Goal: Task Accomplishment & Management: Complete application form

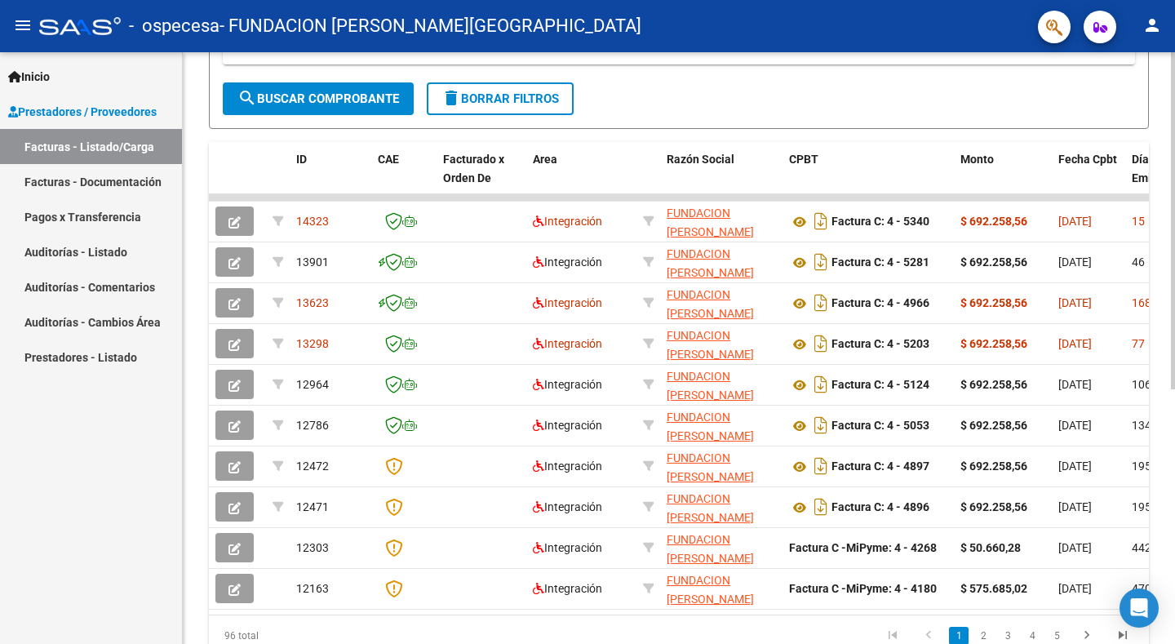
scroll to position [448, 0]
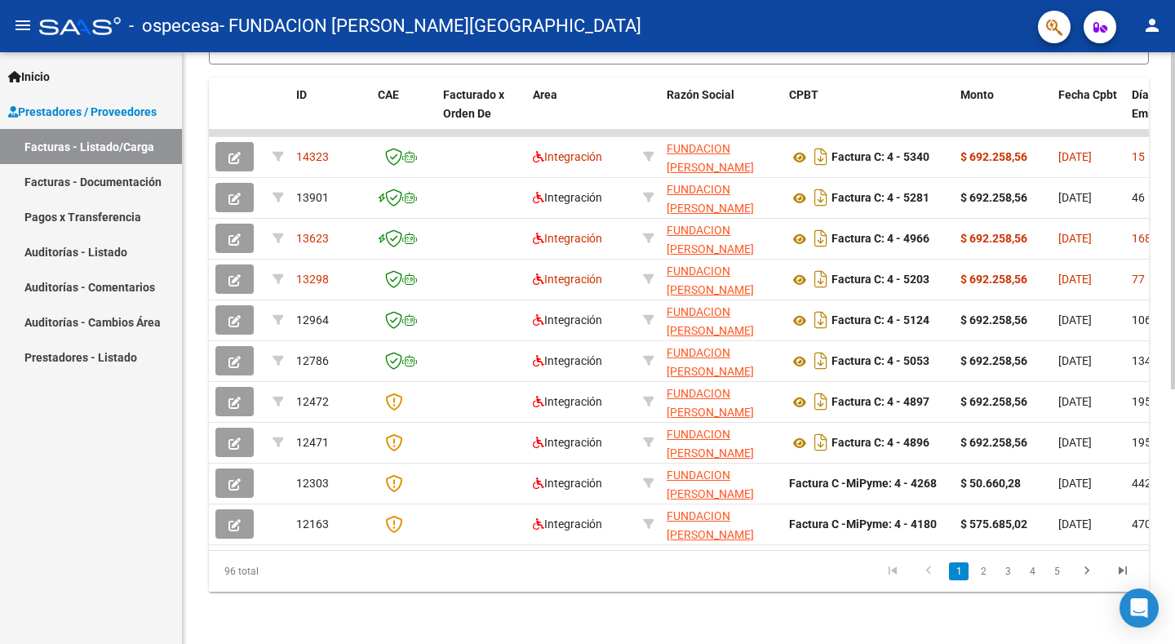
click at [1165, 512] on div "Video tutorial PRESTADORES -> Listado de CPBTs Emitidos por Prestadores / Prove…" at bounding box center [681, 131] width 997 height 1026
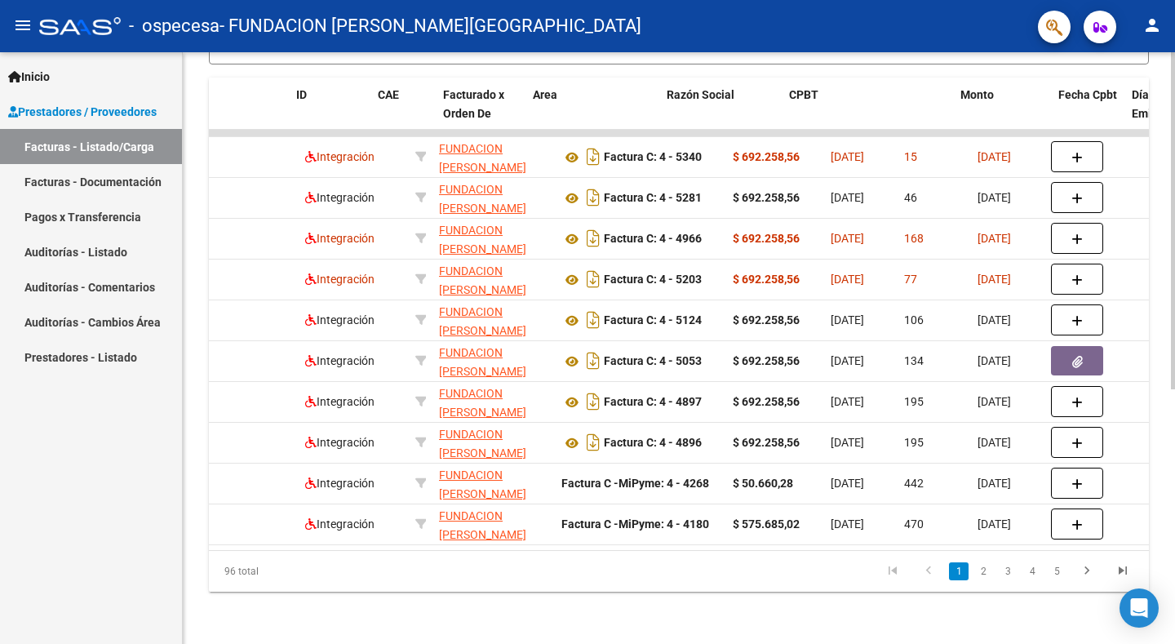
scroll to position [0, 0]
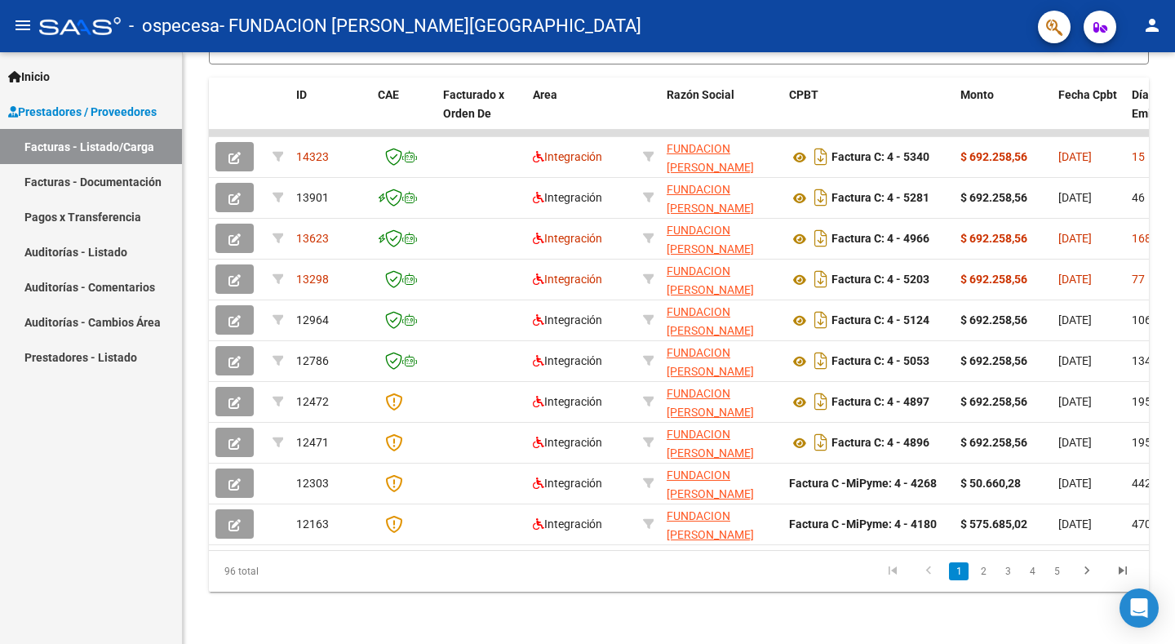
click at [100, 214] on link "Pagos x Transferencia" at bounding box center [91, 216] width 182 height 35
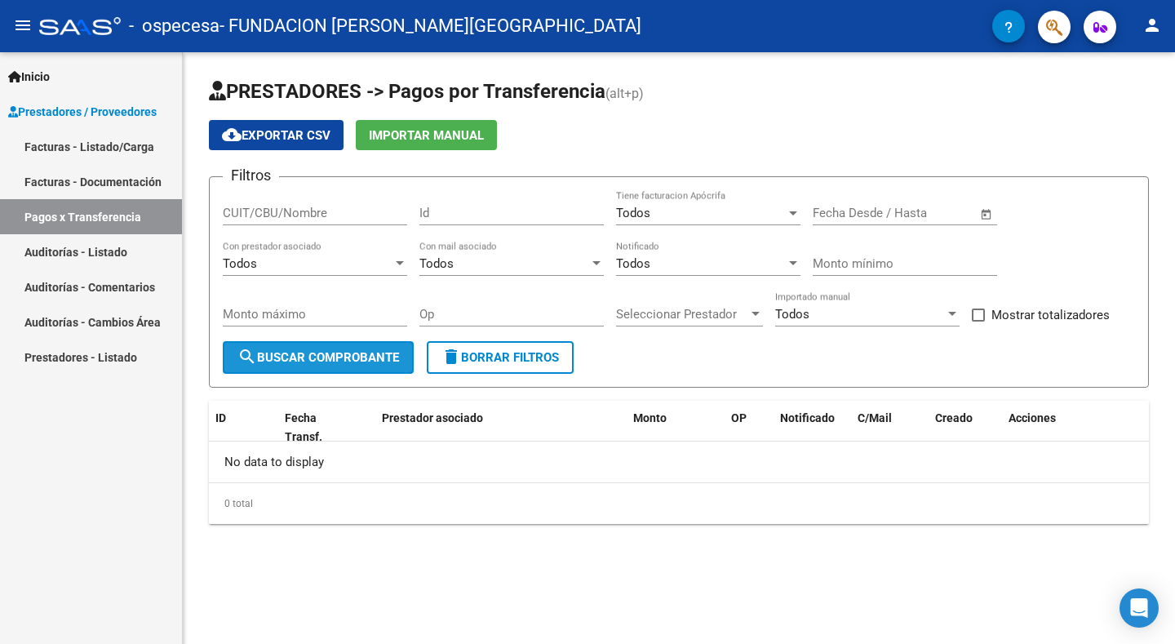
click at [331, 356] on span "search Buscar Comprobante" at bounding box center [319, 357] width 162 height 15
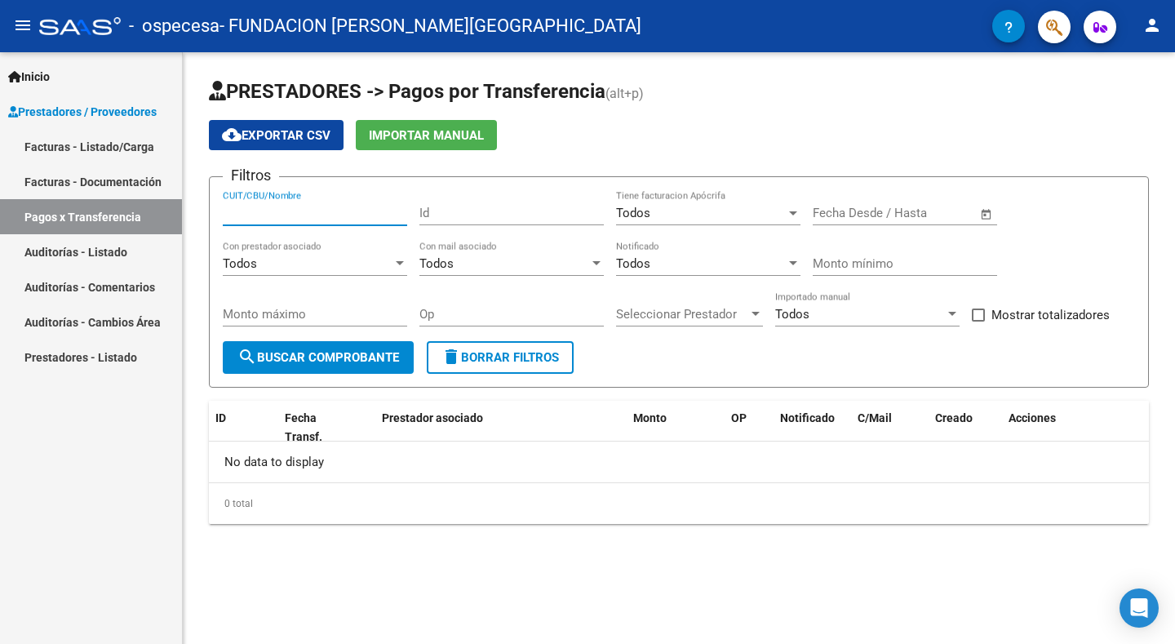
click at [264, 212] on input "CUIT/CBU/Nombre" at bounding box center [315, 213] width 184 height 15
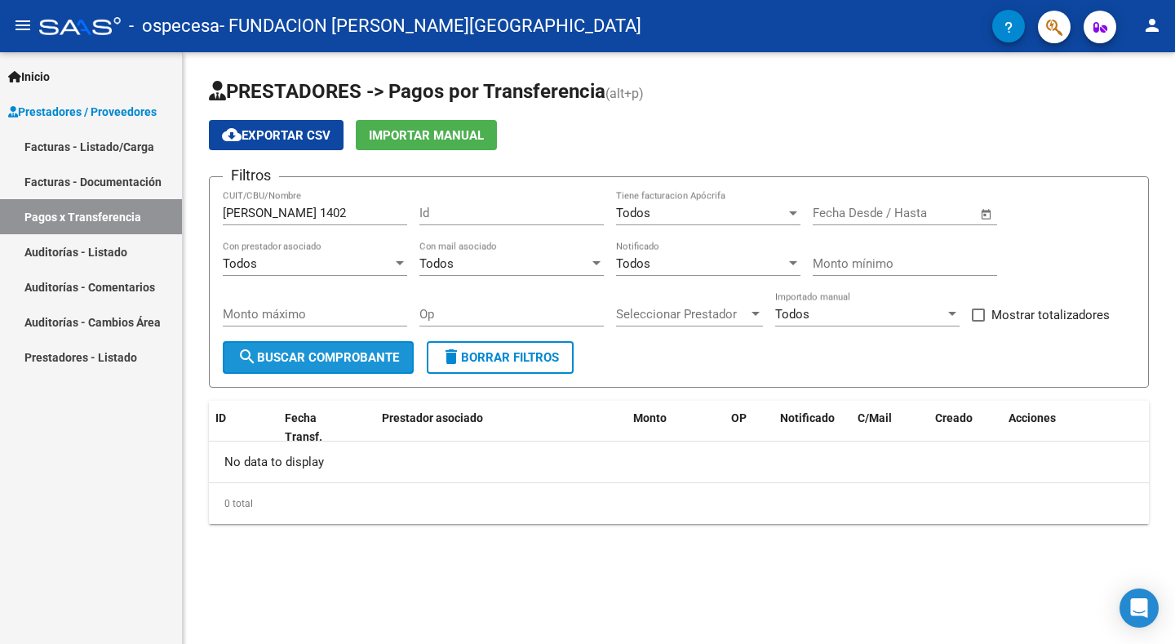
click at [307, 354] on span "search Buscar Comprobante" at bounding box center [319, 357] width 162 height 15
click at [316, 211] on input "[PERSON_NAME] 1402" at bounding box center [315, 213] width 184 height 15
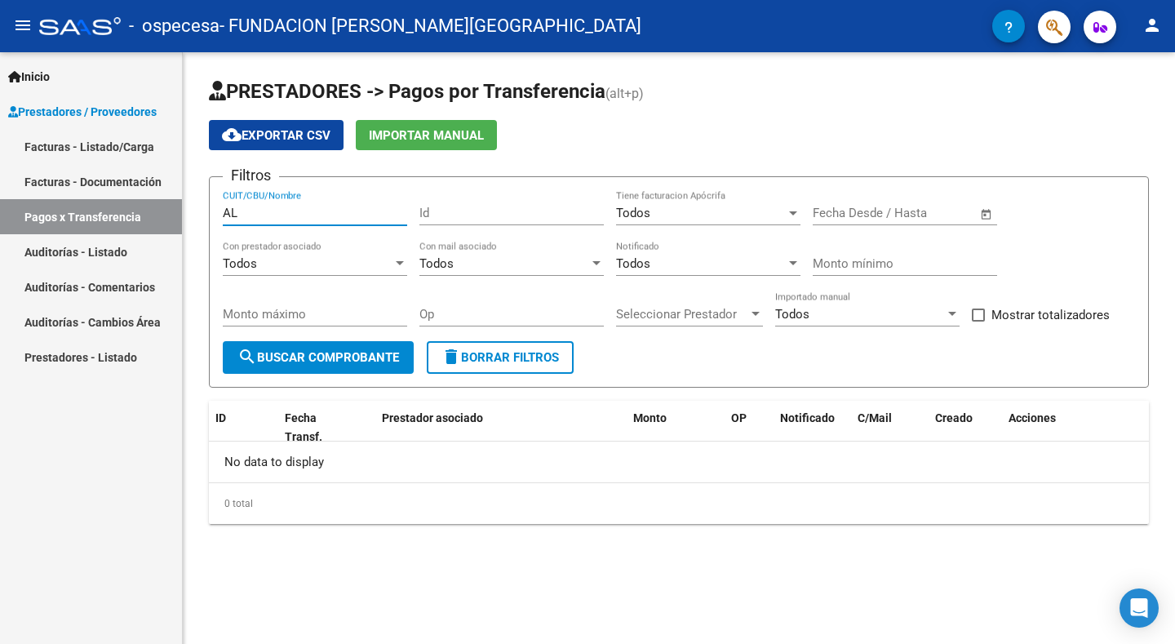
type input "A"
type input "30644950685"
click at [303, 344] on button "search Buscar Comprobante" at bounding box center [318, 357] width 191 height 33
click at [87, 358] on link "Prestadores - Listado" at bounding box center [91, 357] width 182 height 35
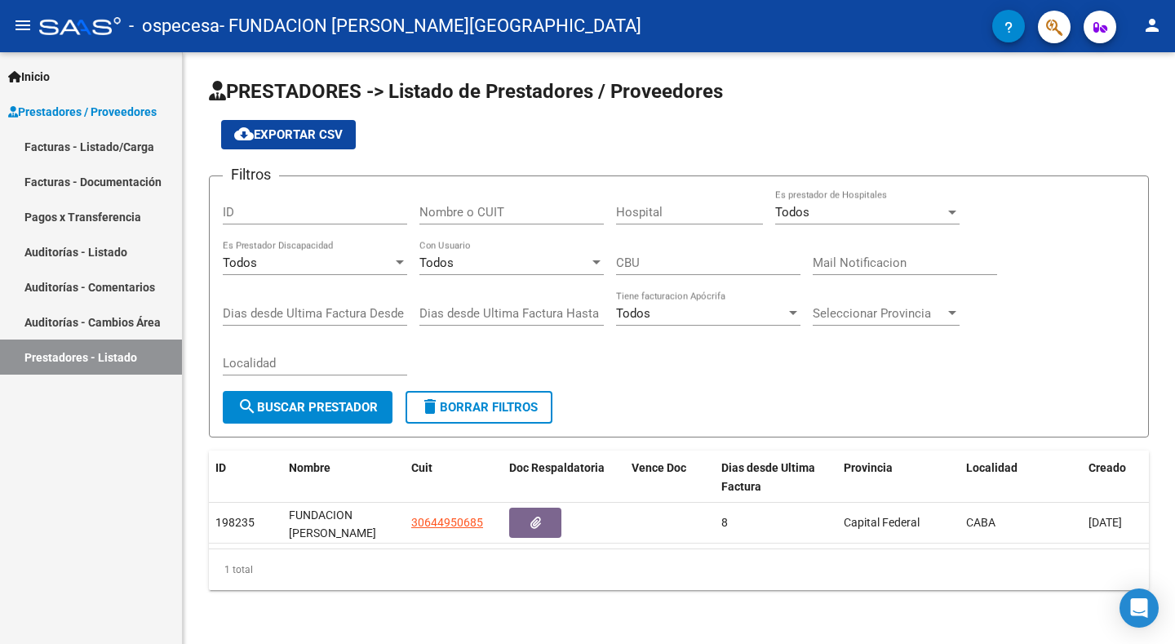
click at [118, 326] on link "Auditorías - Cambios Área" at bounding box center [91, 321] width 182 height 35
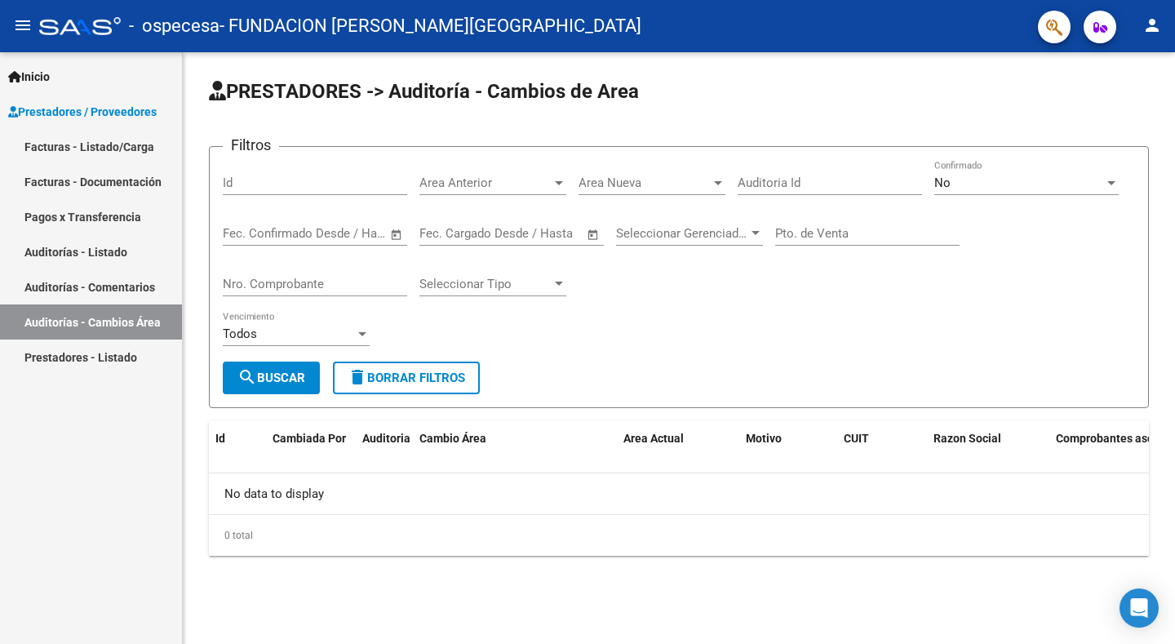
click at [118, 296] on link "Auditorías - Comentarios" at bounding box center [91, 286] width 182 height 35
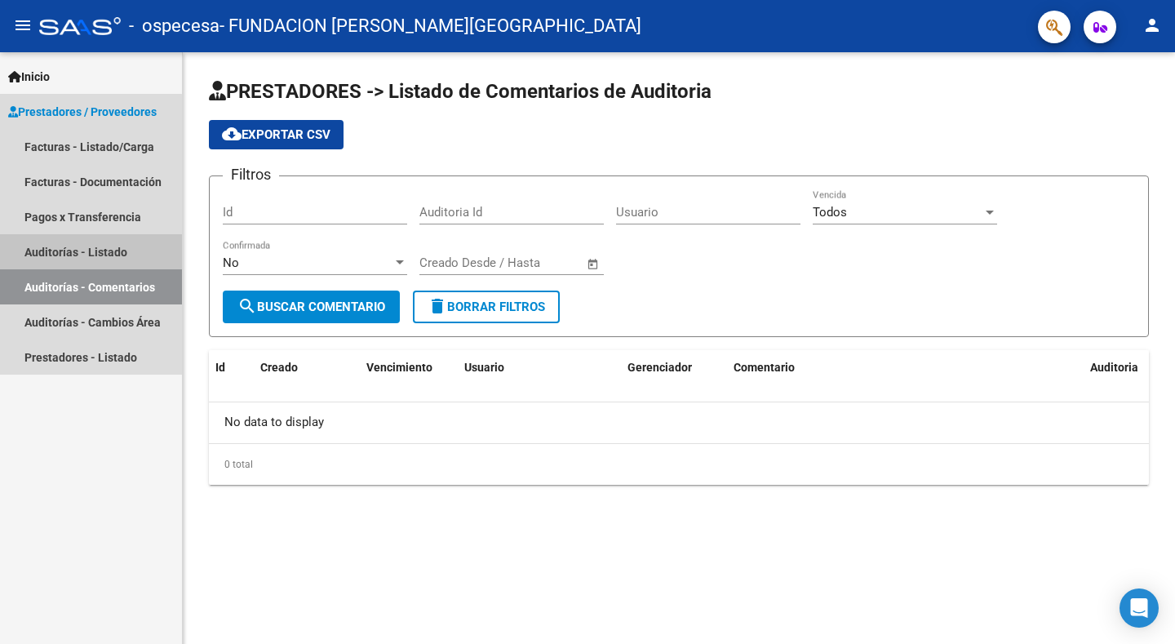
click at [62, 245] on link "Auditorías - Listado" at bounding box center [91, 251] width 182 height 35
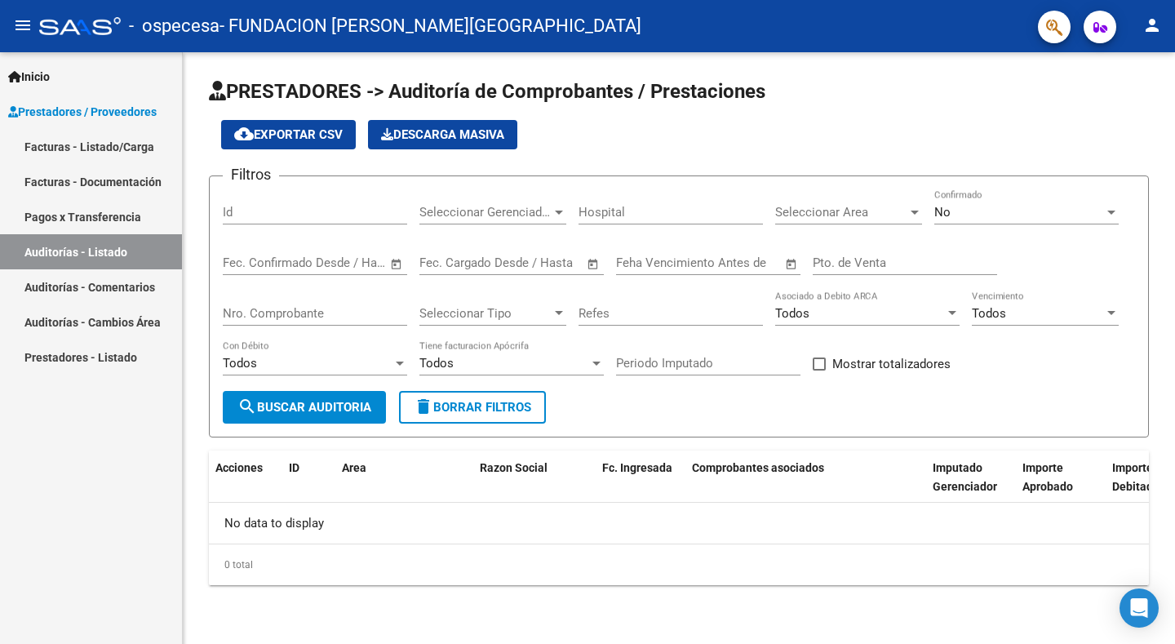
click at [79, 218] on link "Pagos x Transferencia" at bounding box center [91, 216] width 182 height 35
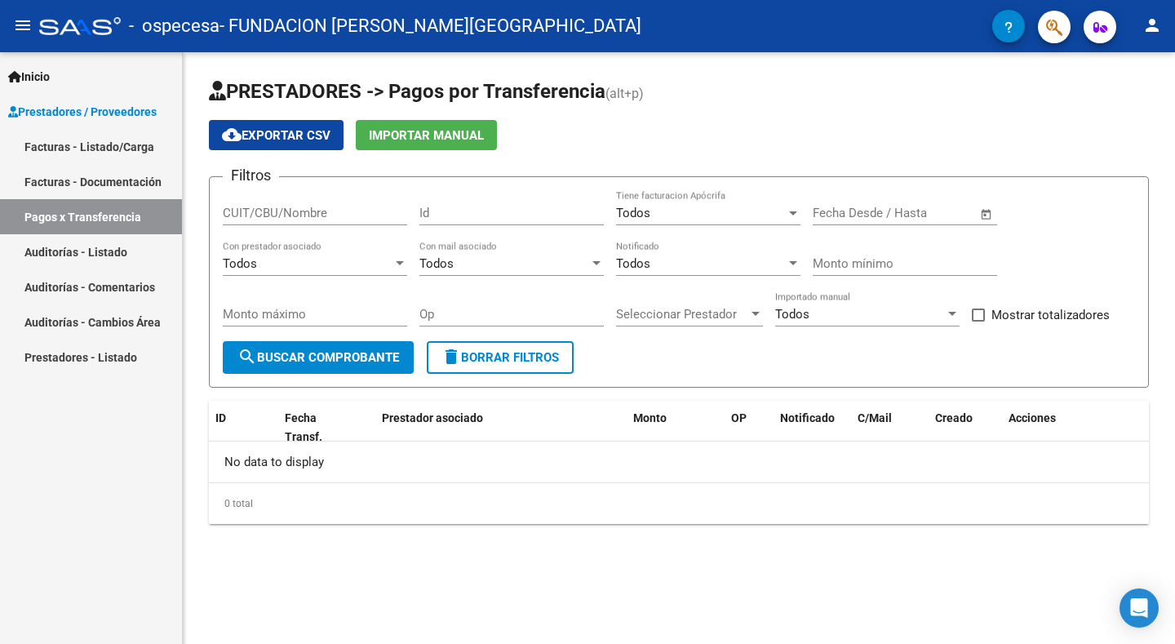
click at [82, 174] on link "Facturas - Documentación" at bounding box center [91, 181] width 182 height 35
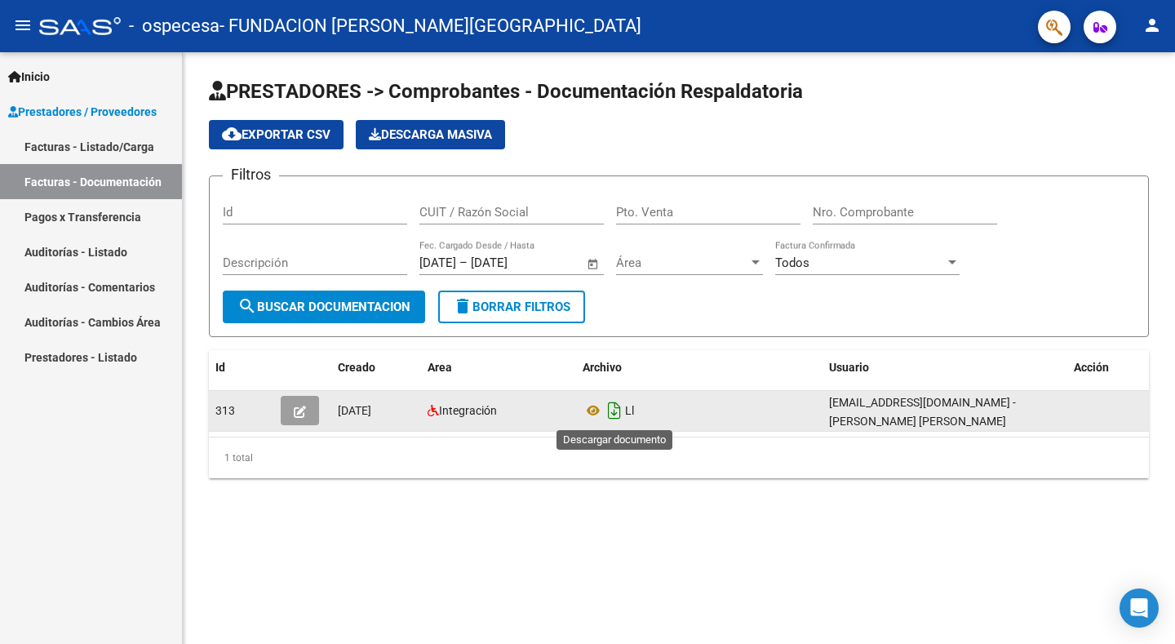
click at [604, 413] on icon "Descargar documento" at bounding box center [614, 410] width 21 height 26
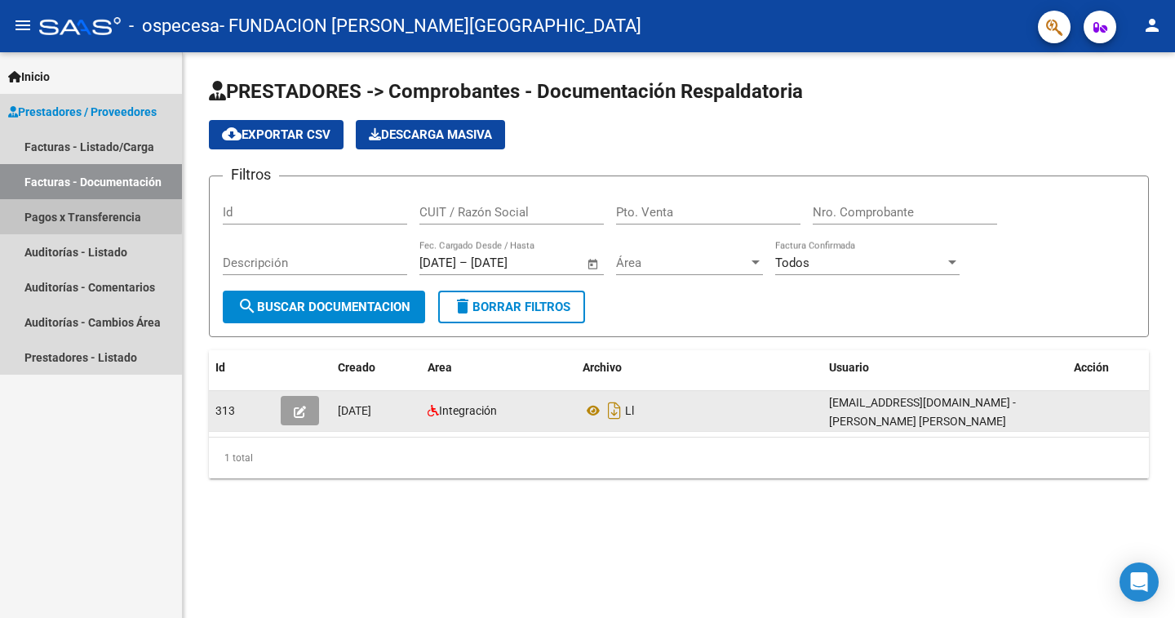
click at [74, 210] on link "Pagos x Transferencia" at bounding box center [91, 216] width 182 height 35
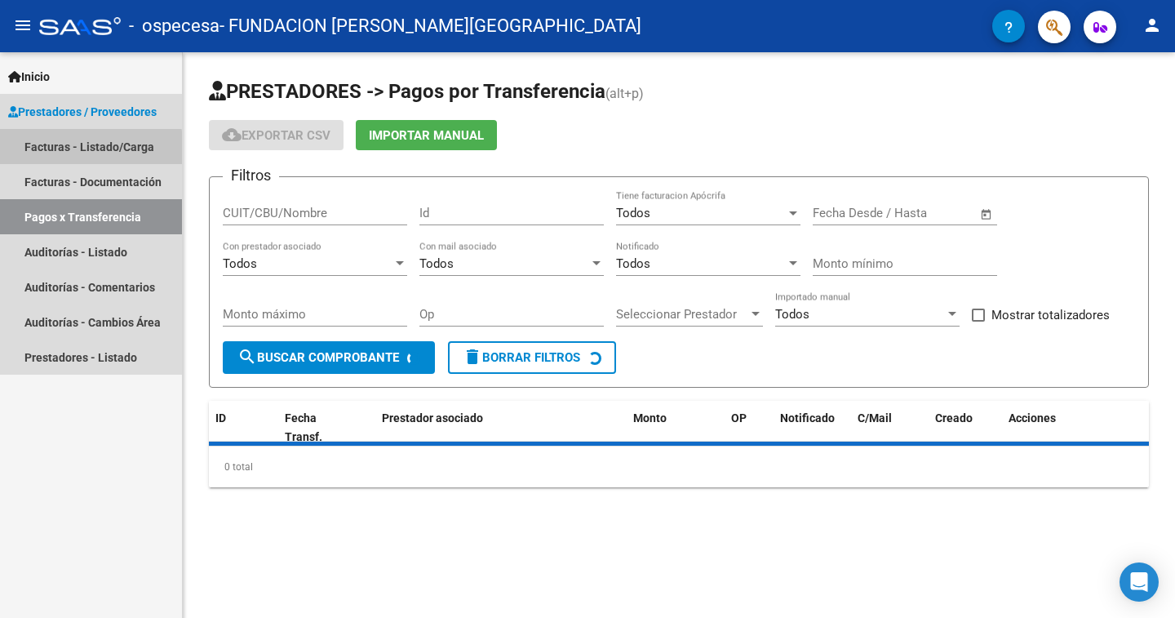
click at [77, 149] on link "Facturas - Listado/Carga" at bounding box center [91, 146] width 182 height 35
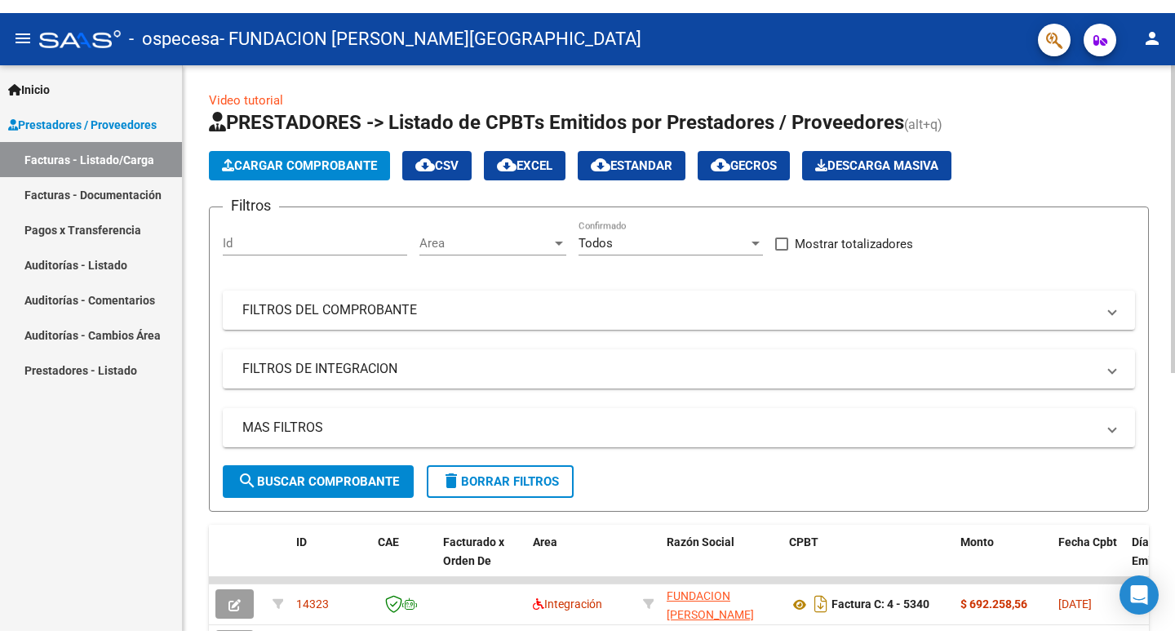
scroll to position [163, 0]
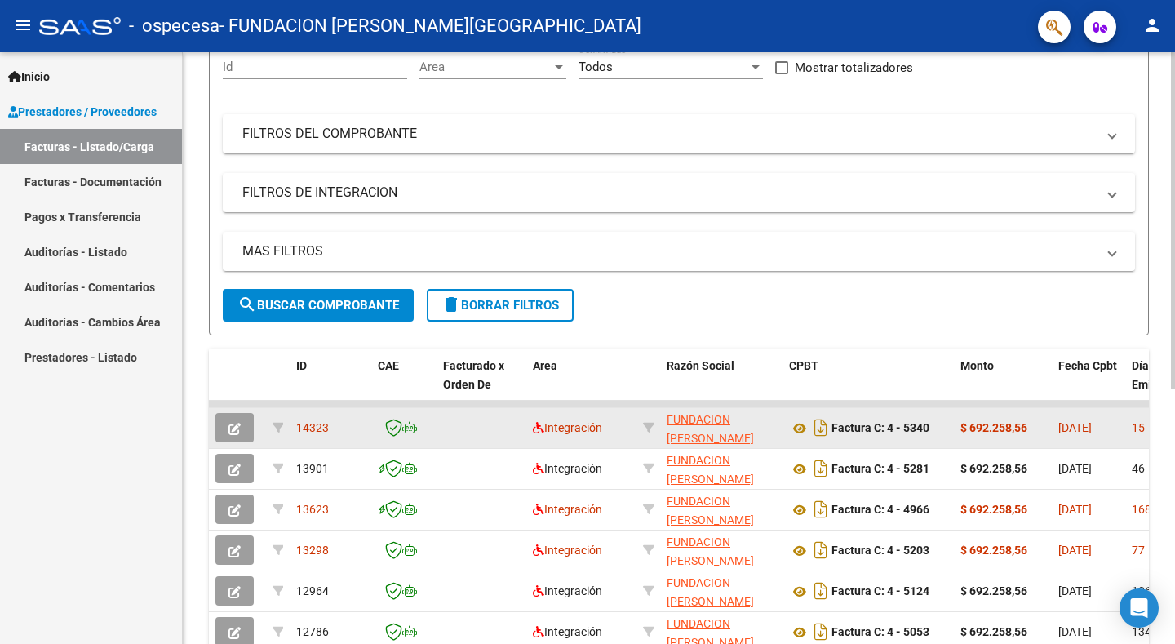
click at [235, 428] on icon "button" at bounding box center [235, 429] width 12 height 12
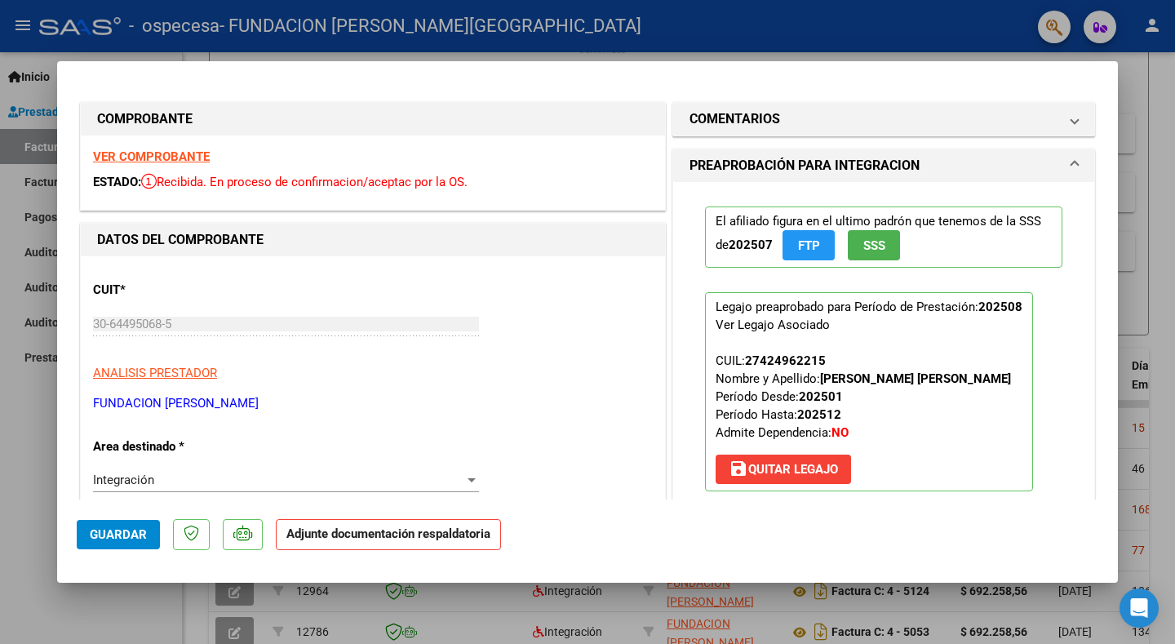
click at [131, 617] on div at bounding box center [587, 322] width 1175 height 644
type input "$ 0,00"
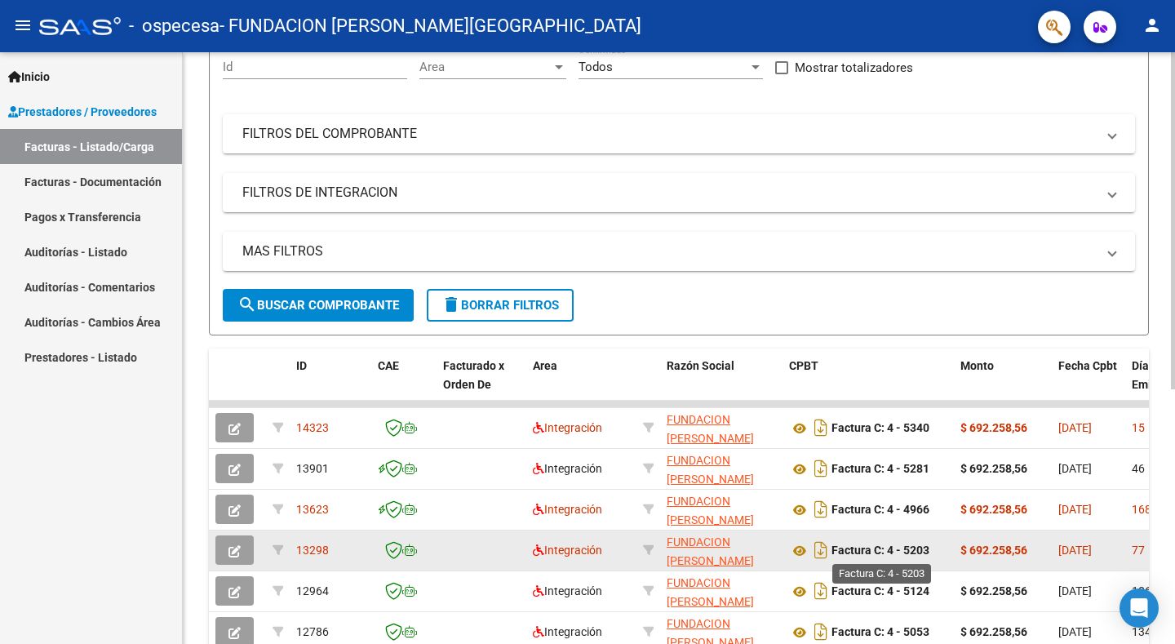
scroll to position [245, 0]
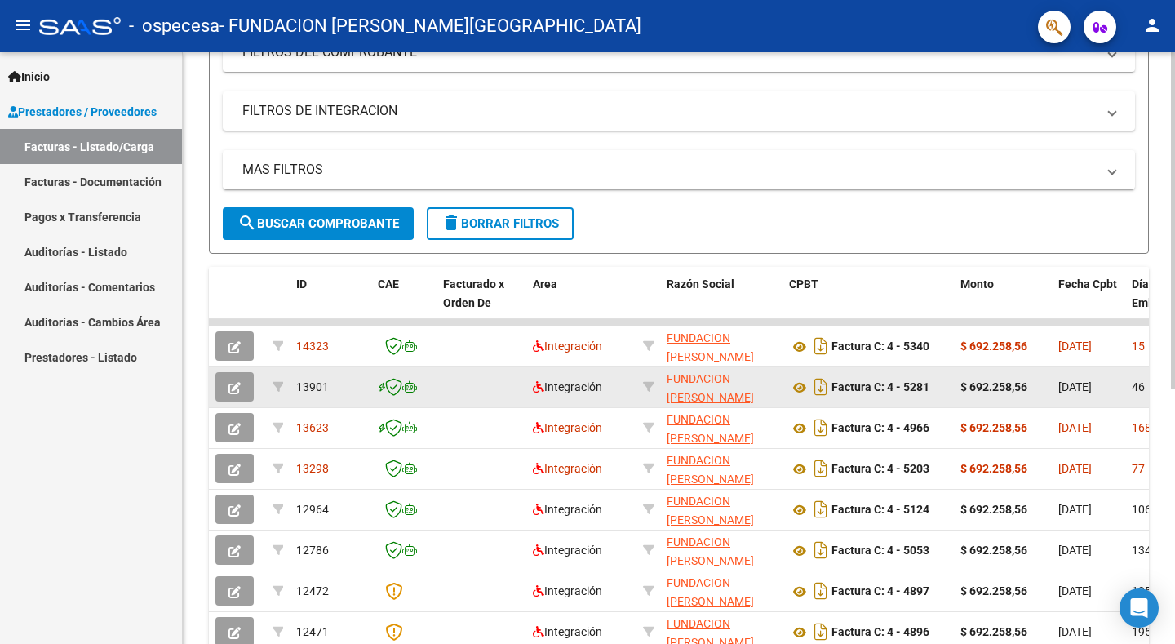
click at [242, 383] on button "button" at bounding box center [234, 386] width 38 height 29
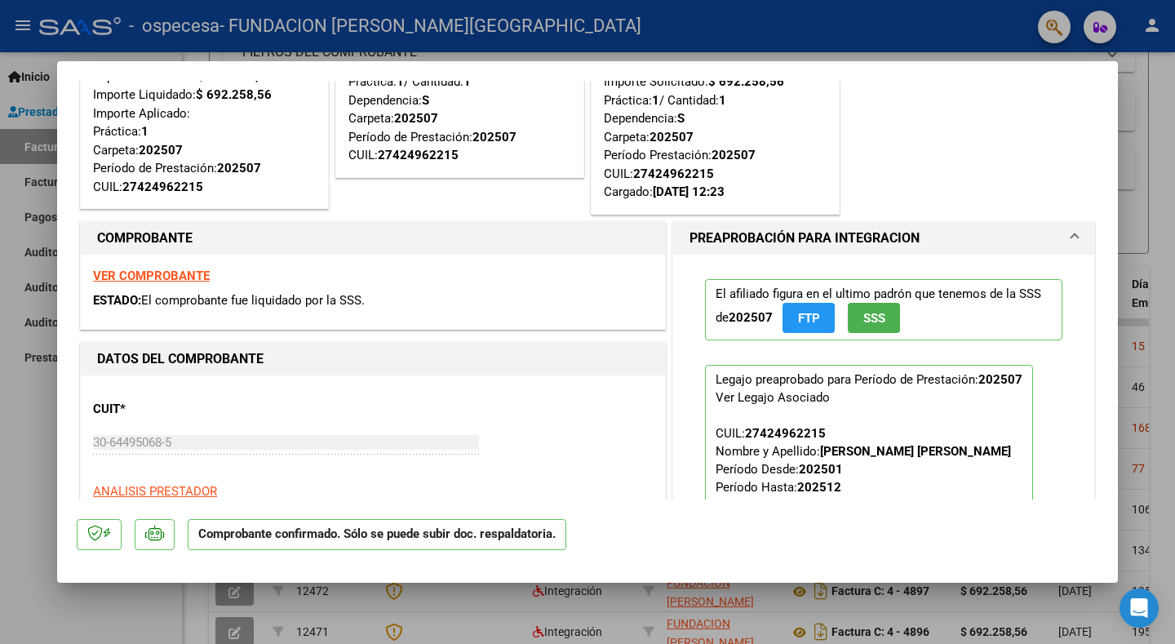
scroll to position [0, 0]
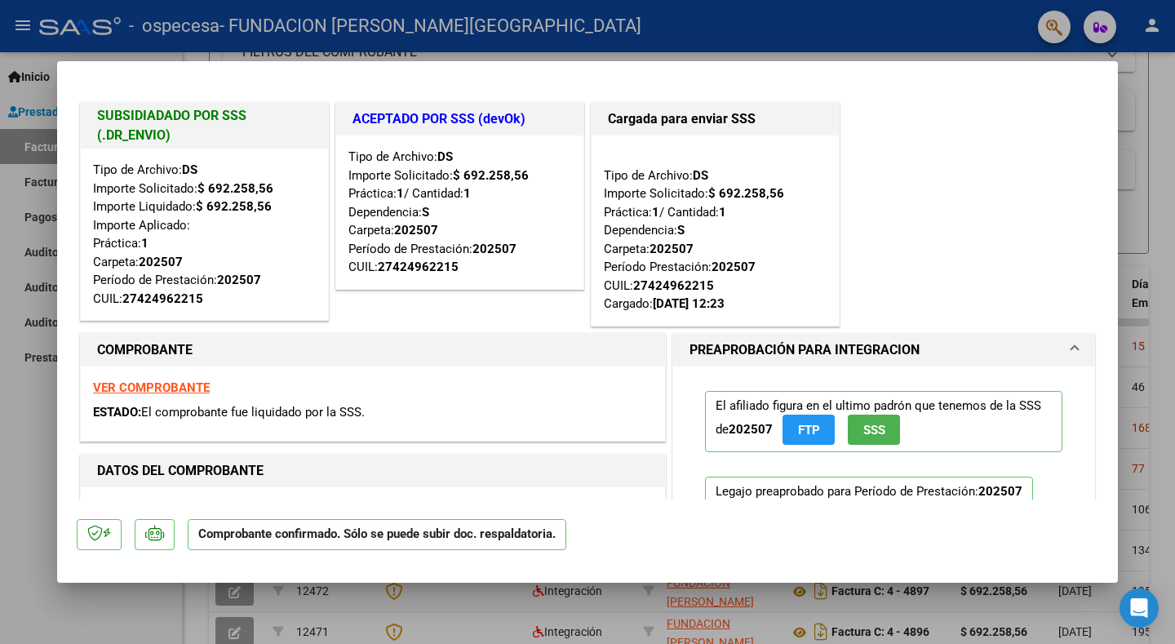
click at [1169, 266] on div at bounding box center [587, 322] width 1175 height 644
type input "$ 0,00"
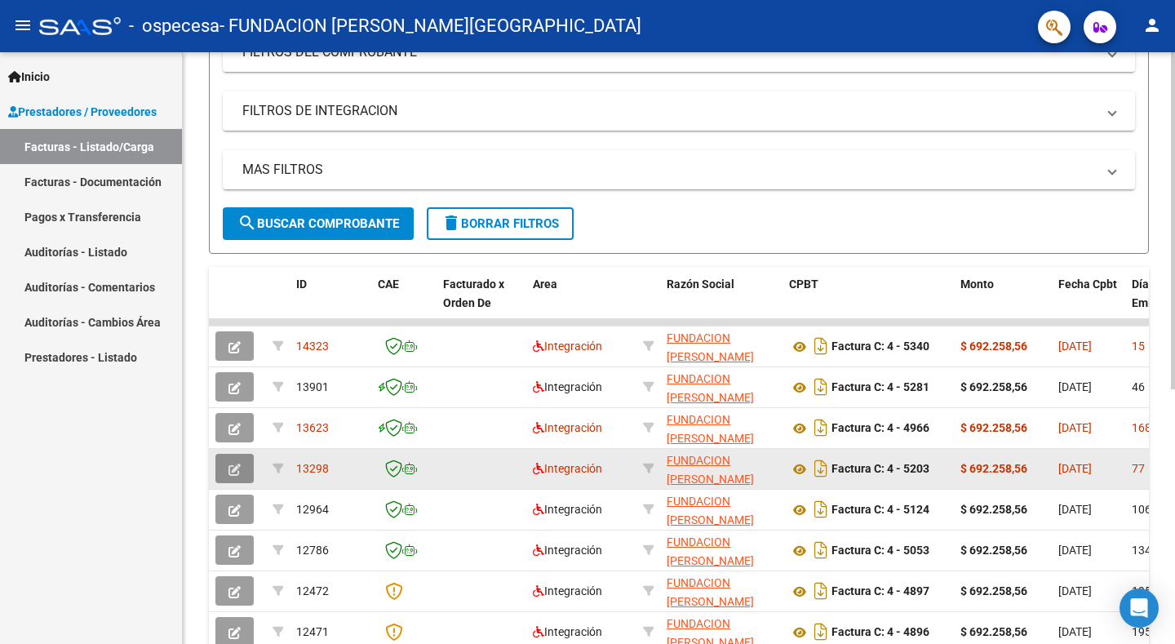
click at [231, 464] on icon "button" at bounding box center [235, 470] width 12 height 12
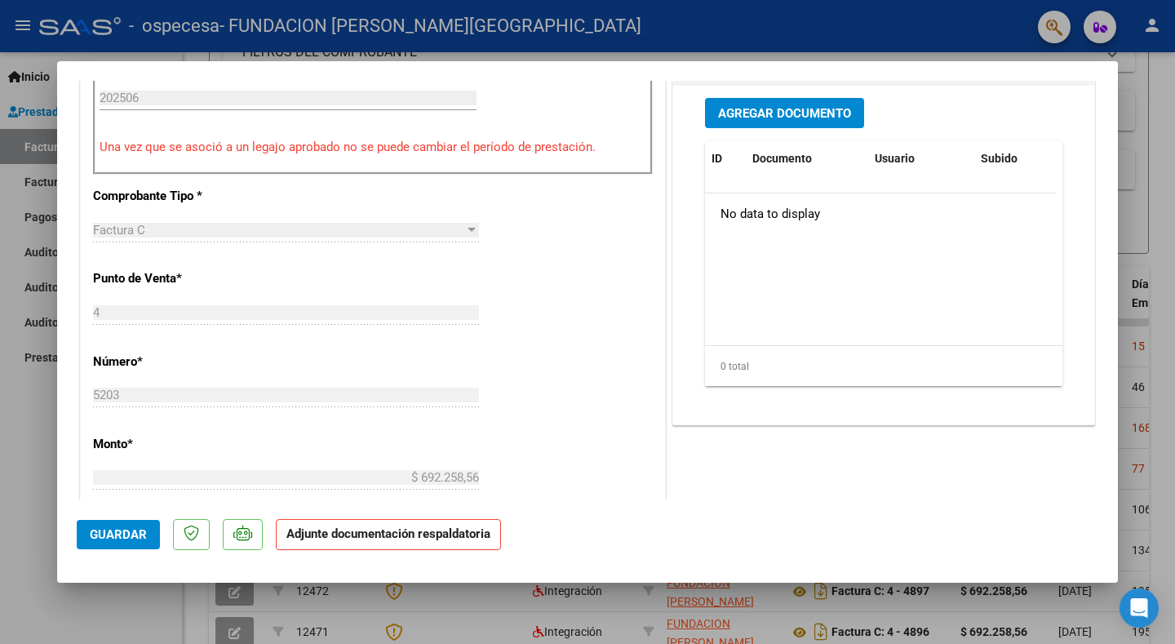
scroll to position [245, 0]
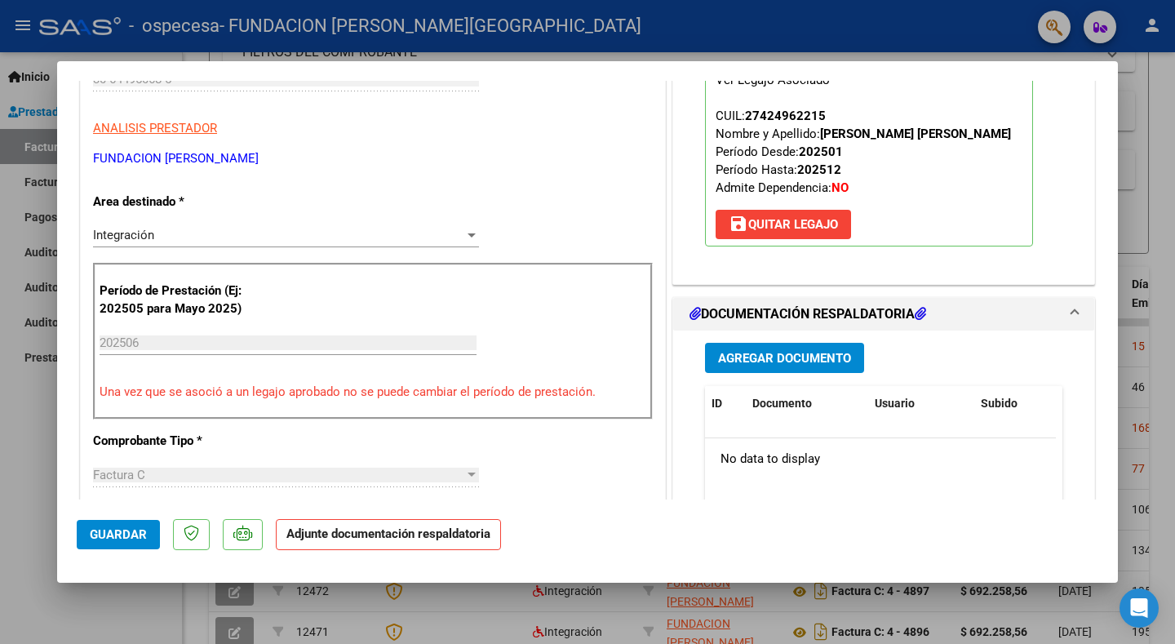
click at [55, 625] on div at bounding box center [587, 322] width 1175 height 644
type input "$ 0,00"
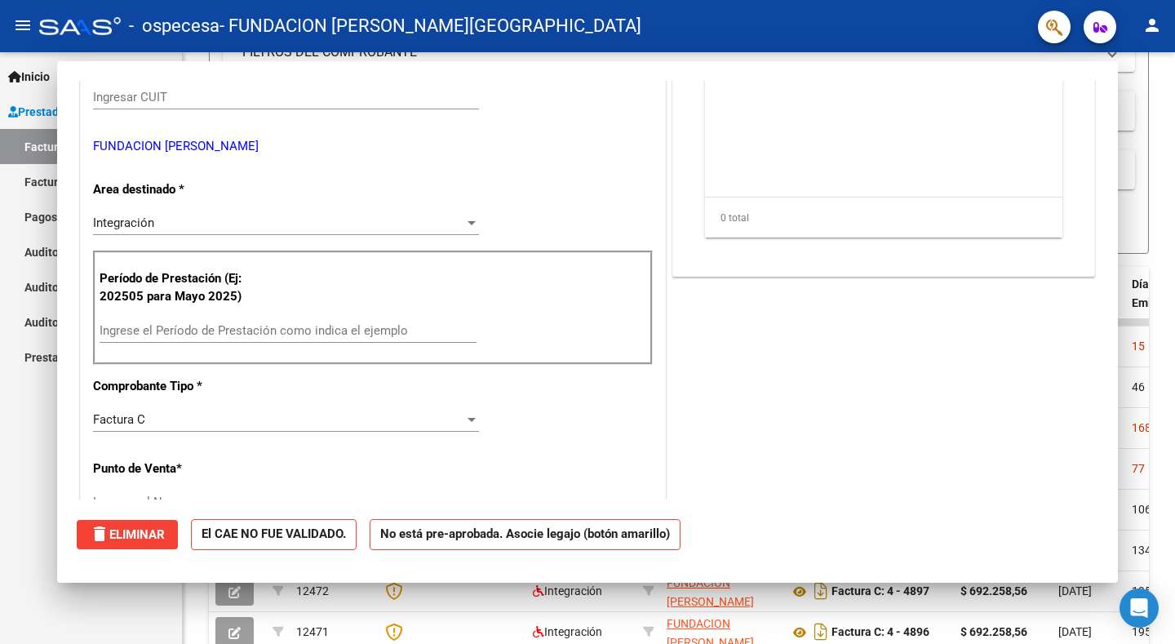
scroll to position [0, 0]
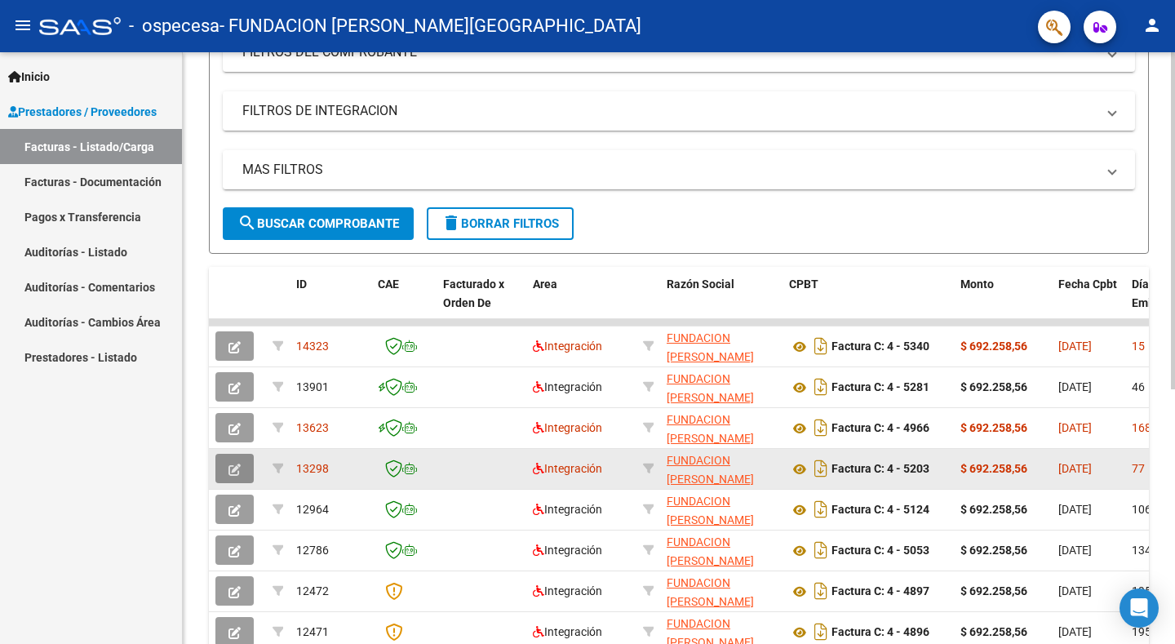
click at [235, 473] on icon "button" at bounding box center [235, 470] width 12 height 12
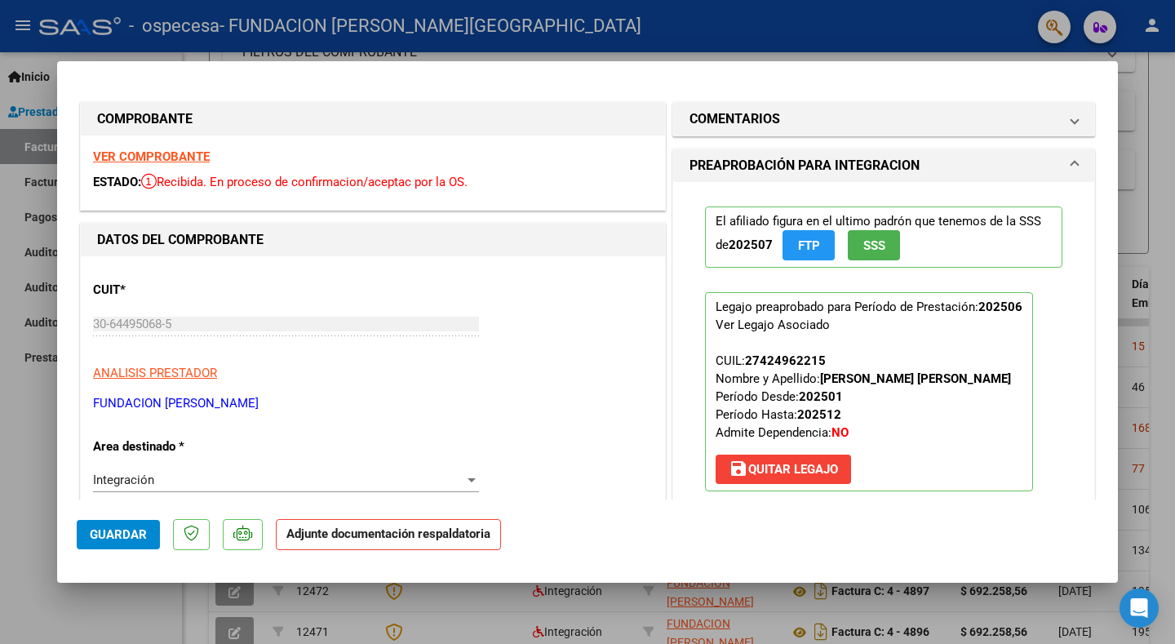
click at [116, 600] on div at bounding box center [587, 322] width 1175 height 644
type input "$ 0,00"
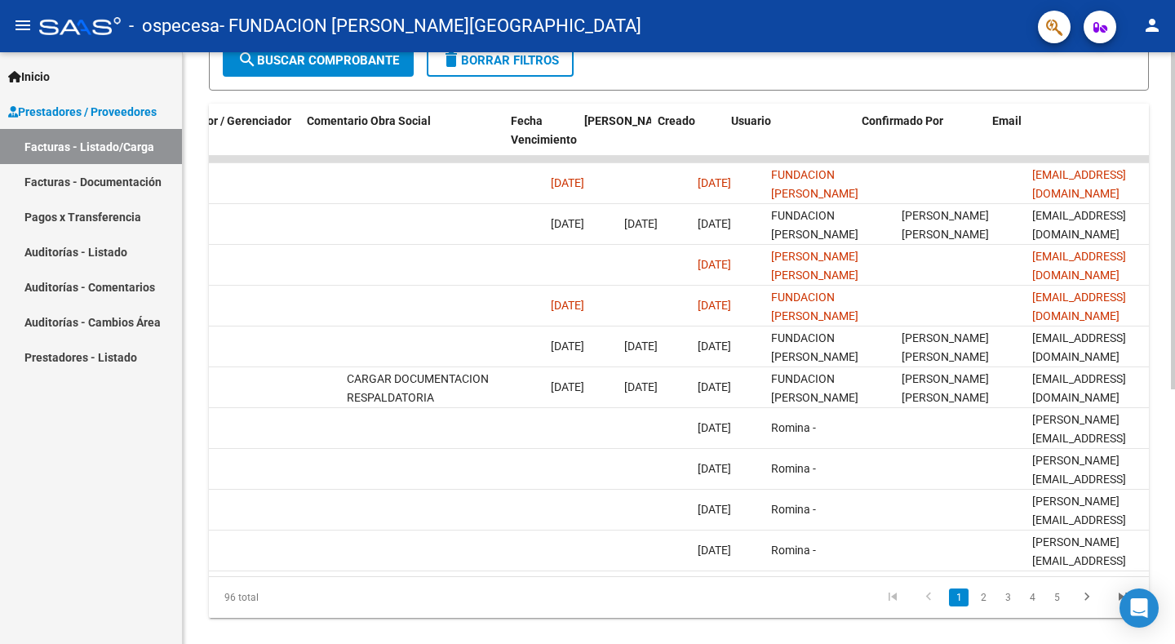
scroll to position [0, 2501]
